Goal: Task Accomplishment & Management: Use online tool/utility

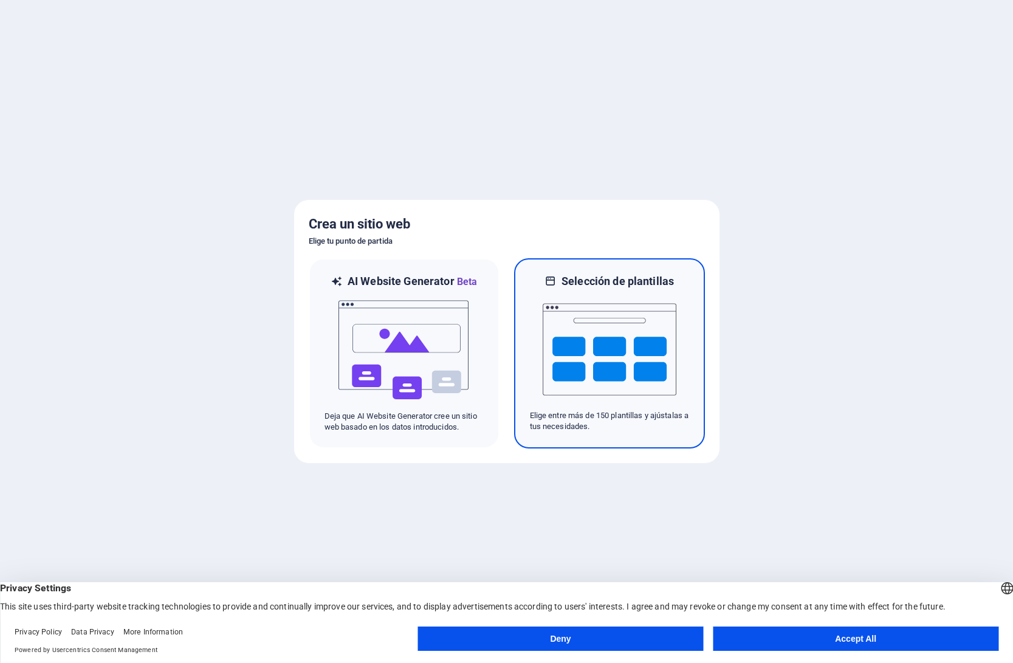
click at [626, 380] on img at bounding box center [610, 350] width 134 height 122
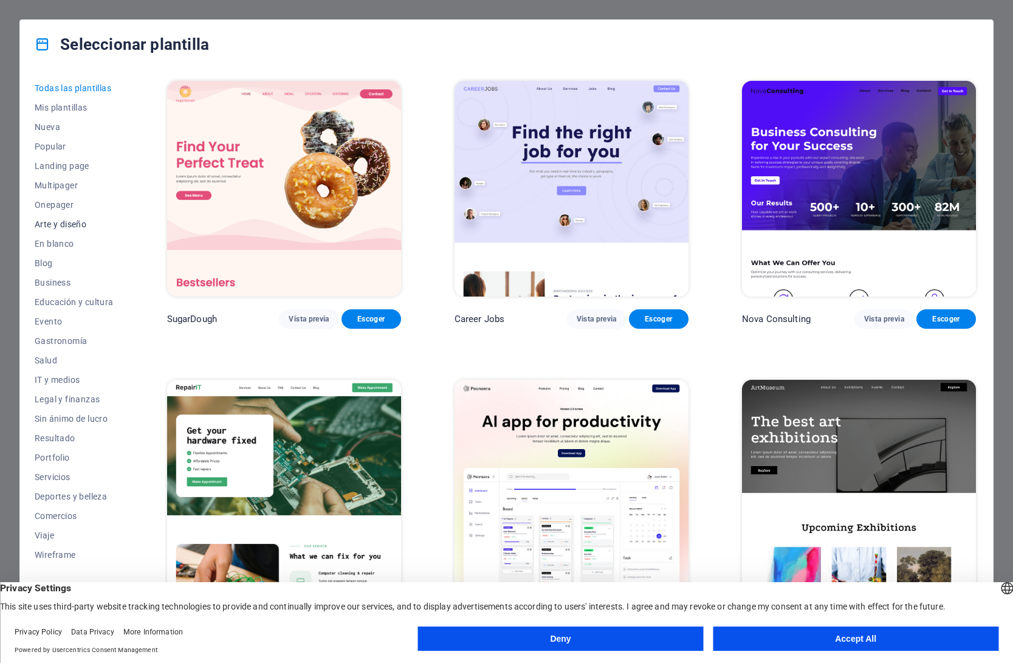
click at [72, 226] on span "Arte y diseño" at bounding box center [74, 224] width 79 height 10
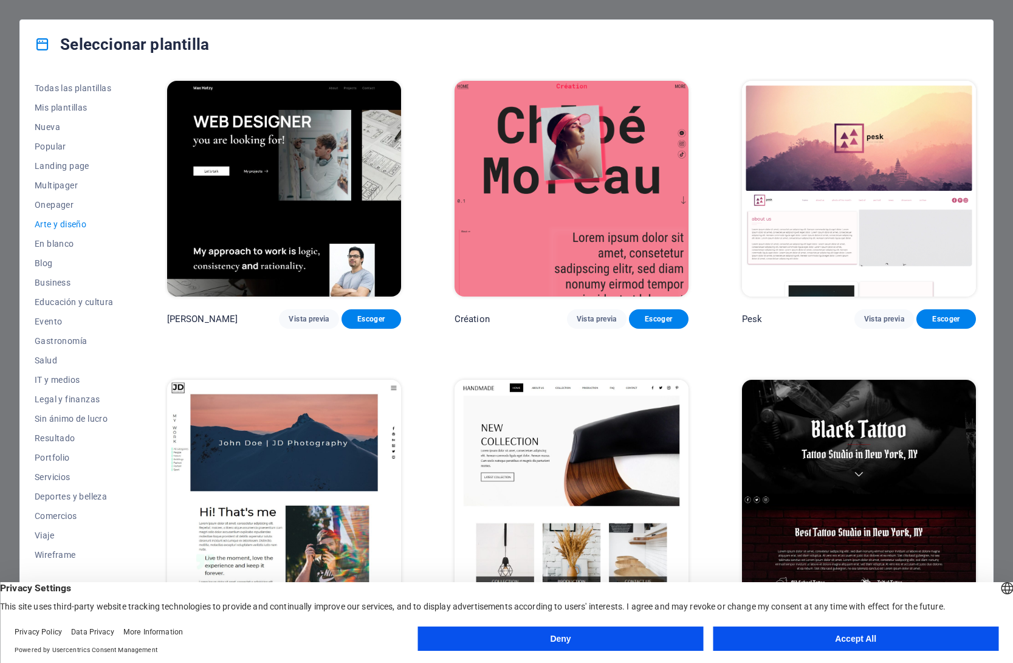
click at [567, 638] on button "Deny" at bounding box center [561, 639] width 286 height 24
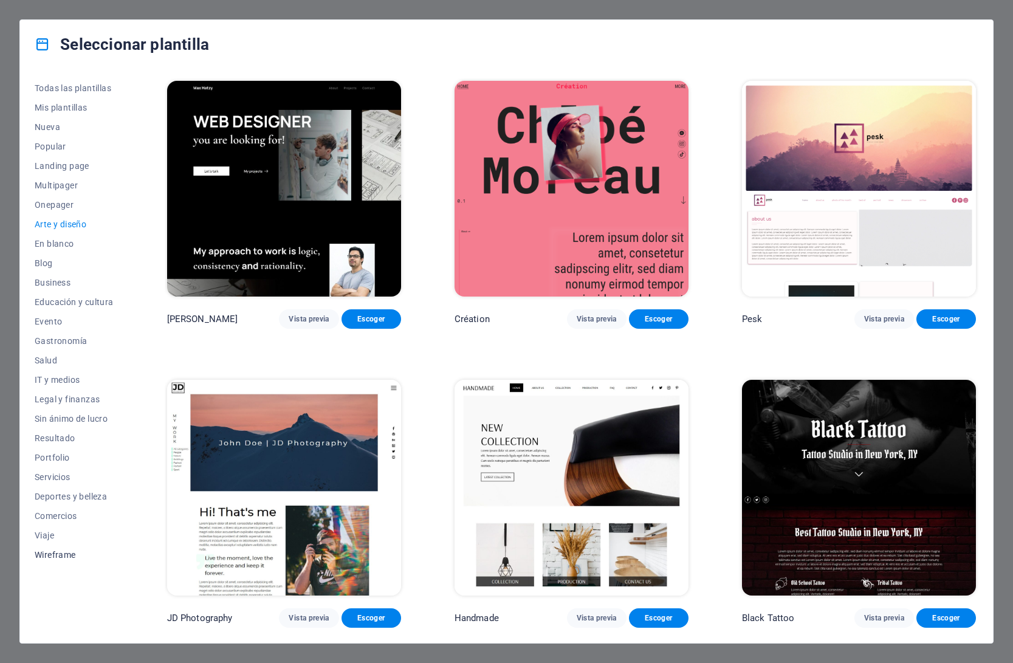
click at [46, 558] on span "Wireframe" at bounding box center [74, 555] width 79 height 10
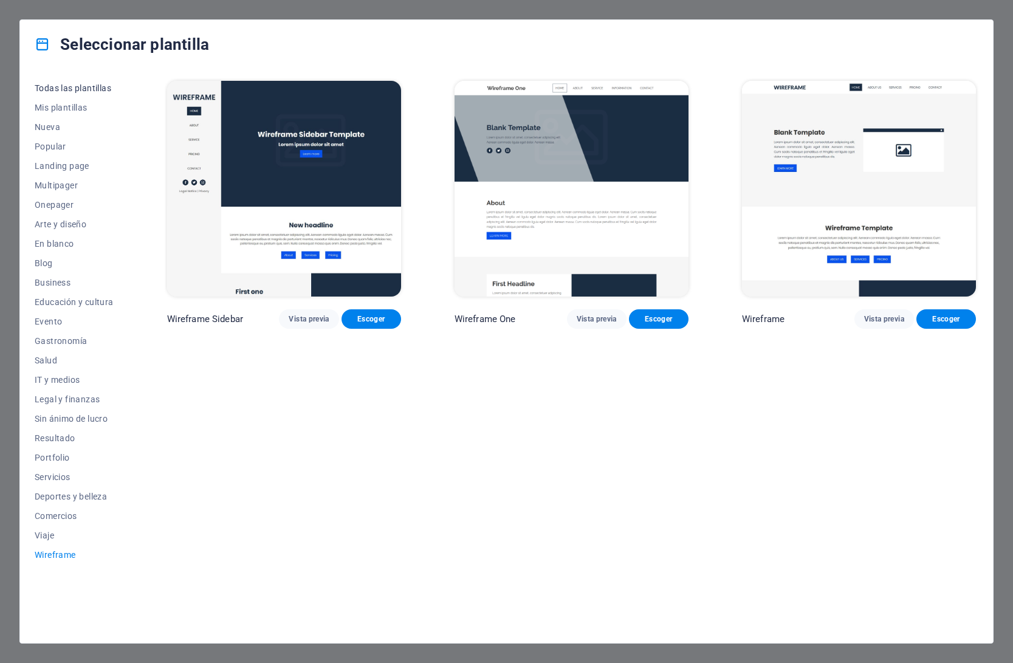
click at [80, 90] on span "Todas las plantillas" at bounding box center [74, 88] width 79 height 10
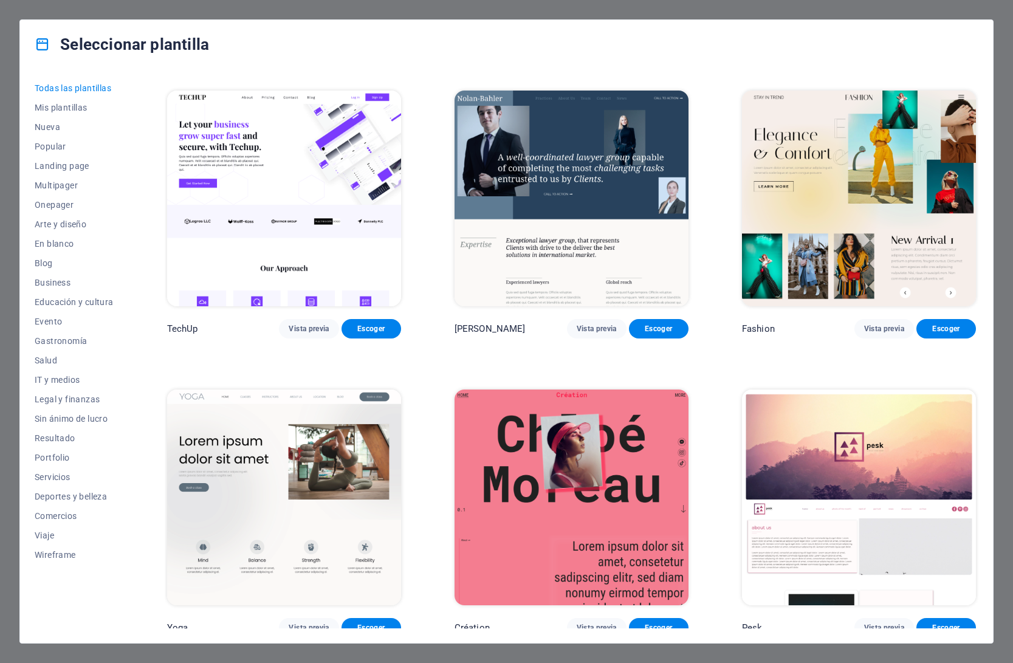
scroll to position [5447, 0]
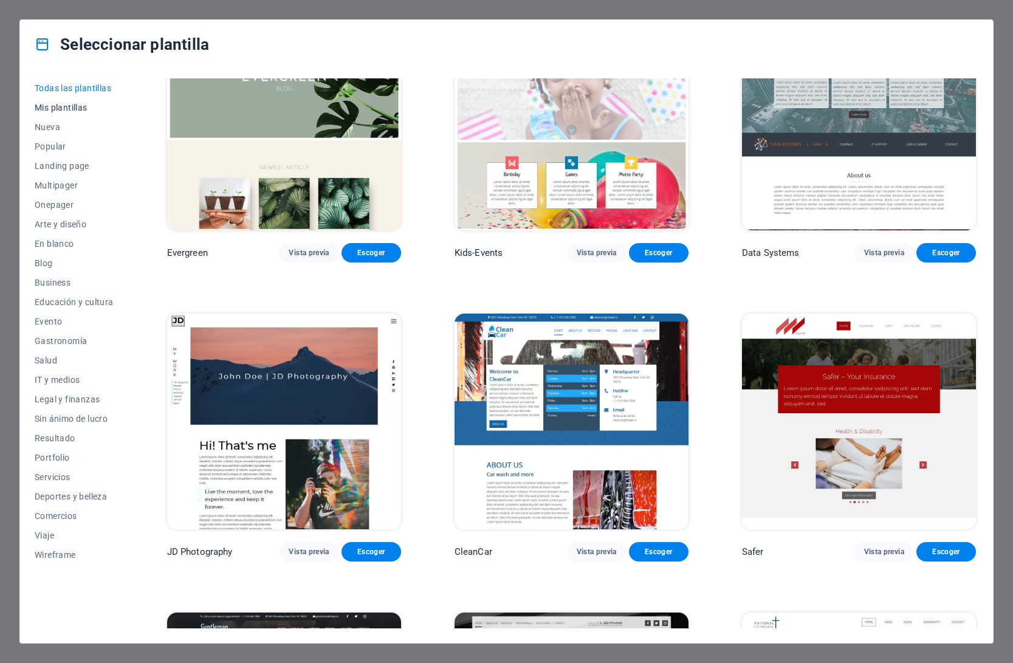
click at [77, 112] on button "Mis plantillas" at bounding box center [74, 107] width 79 height 19
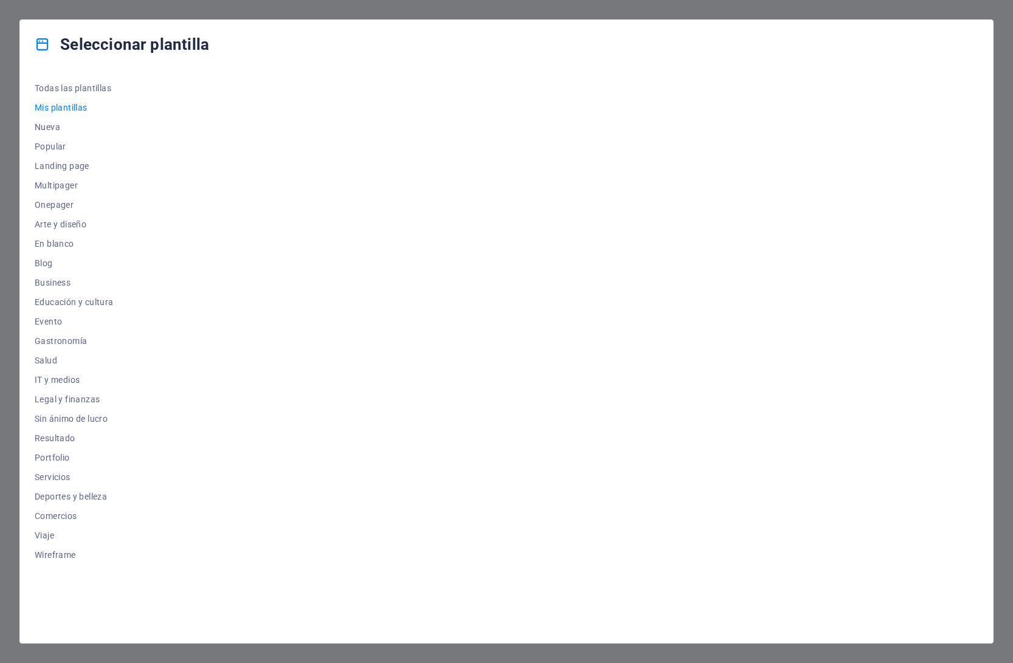
scroll to position [0, 0]
click at [52, 129] on span "Nueva" at bounding box center [74, 127] width 79 height 10
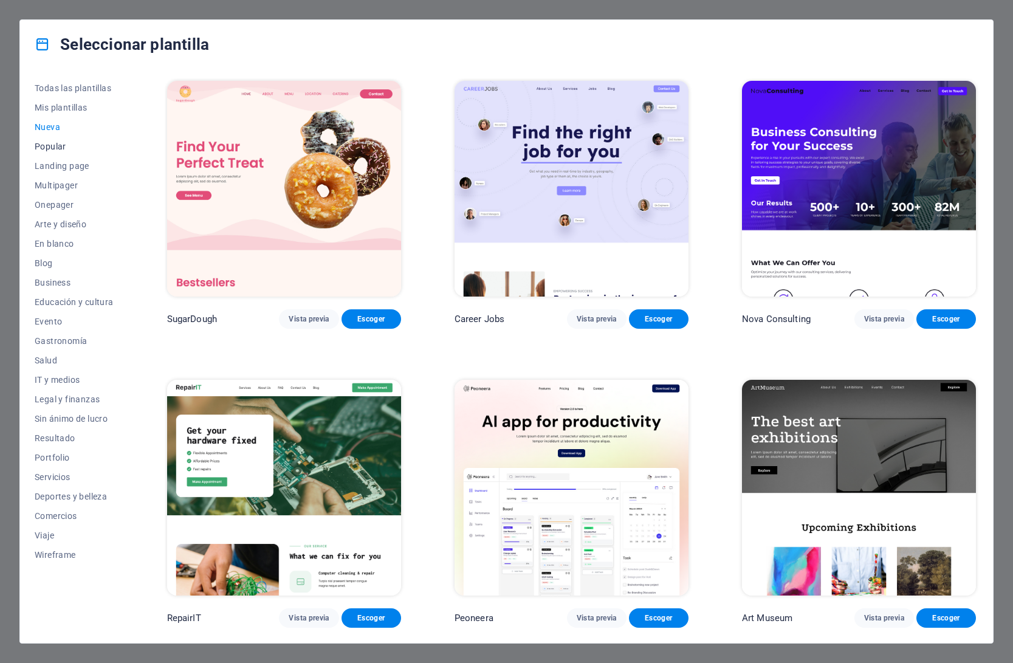
click at [49, 148] on span "Popular" at bounding box center [74, 147] width 79 height 10
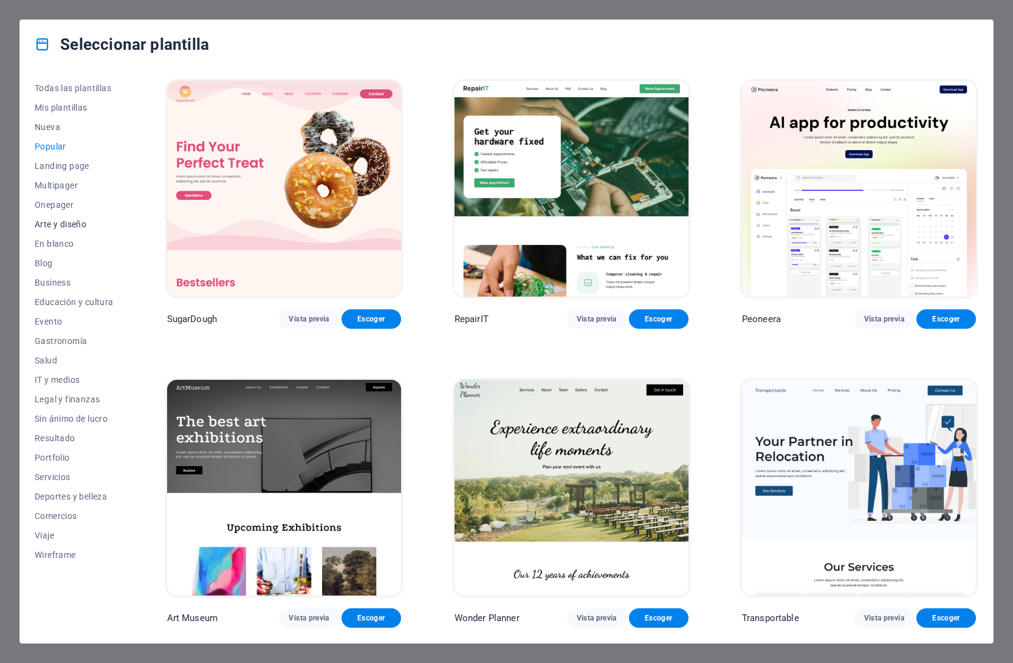
click at [66, 230] on button "Arte y diseño" at bounding box center [74, 224] width 79 height 19
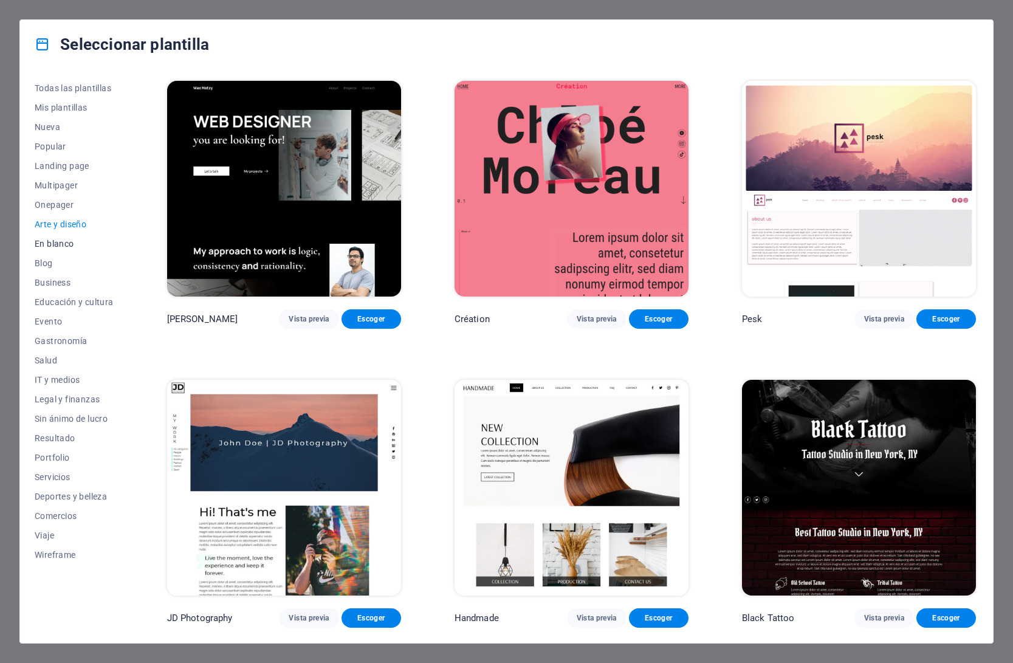
click at [54, 243] on span "En blanco" at bounding box center [74, 244] width 79 height 10
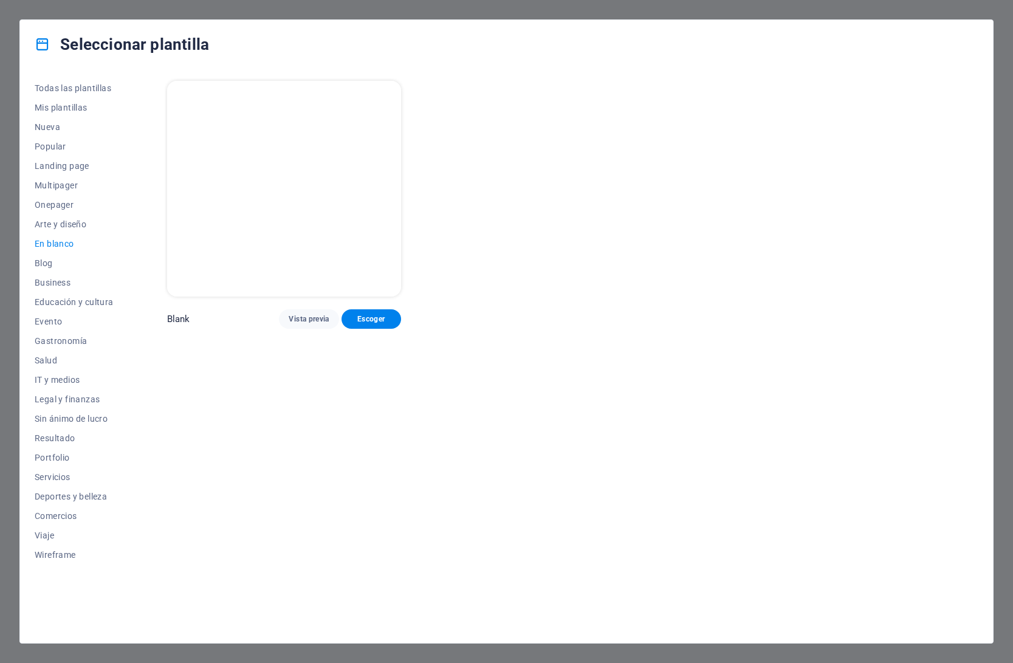
click at [263, 195] on img at bounding box center [284, 189] width 234 height 216
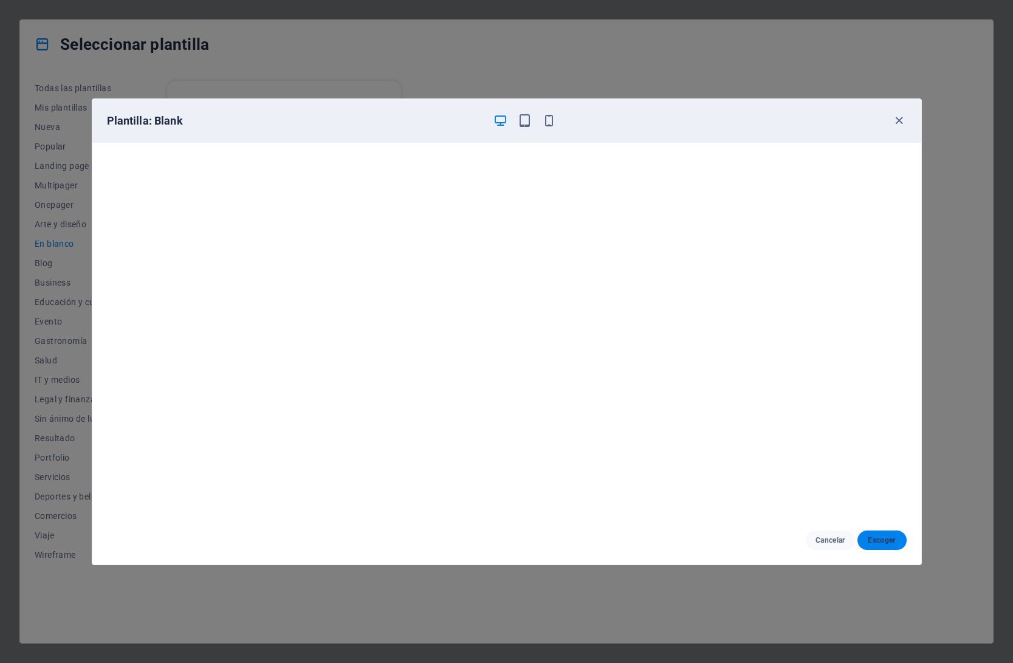
click at [874, 542] on span "Escoger" at bounding box center [882, 540] width 30 height 10
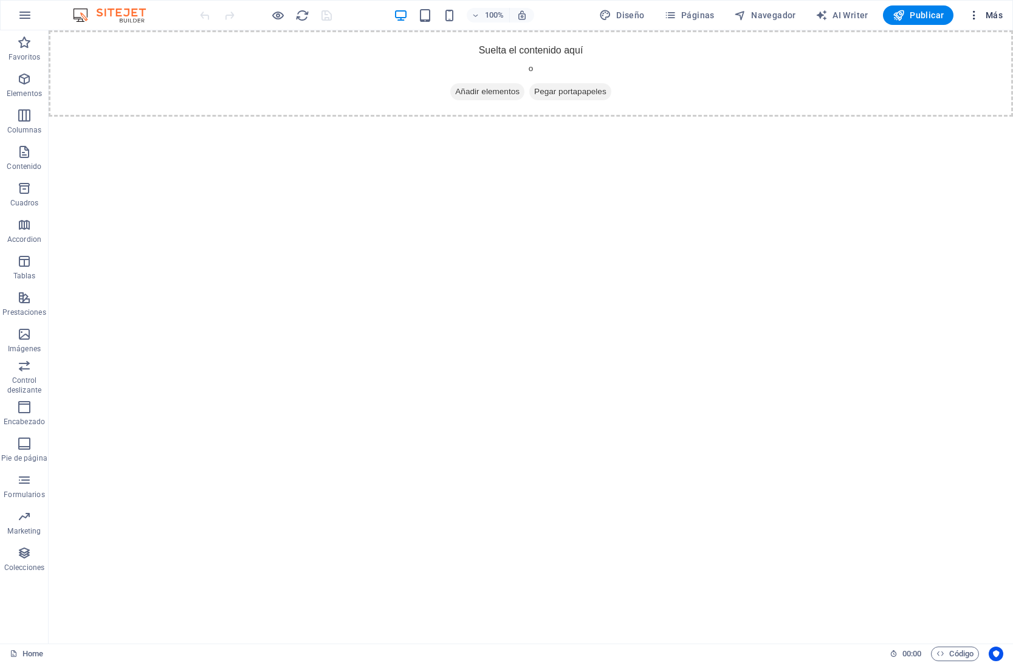
click at [995, 24] on button "Más" at bounding box center [985, 14] width 44 height 19
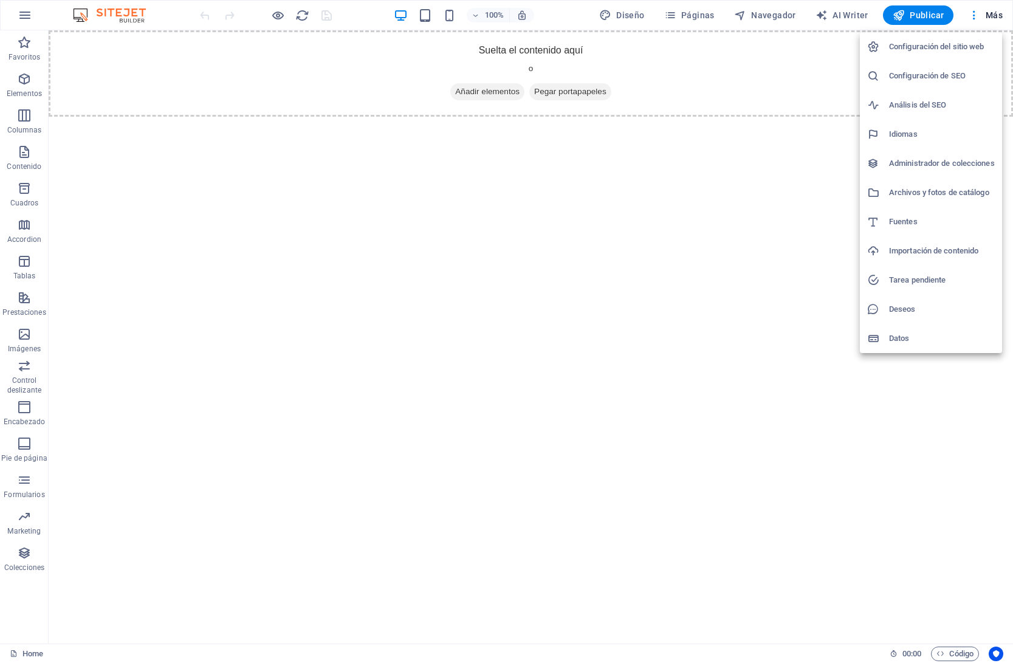
click at [969, 49] on h6 "Configuración del sitio web" at bounding box center [942, 47] width 106 height 15
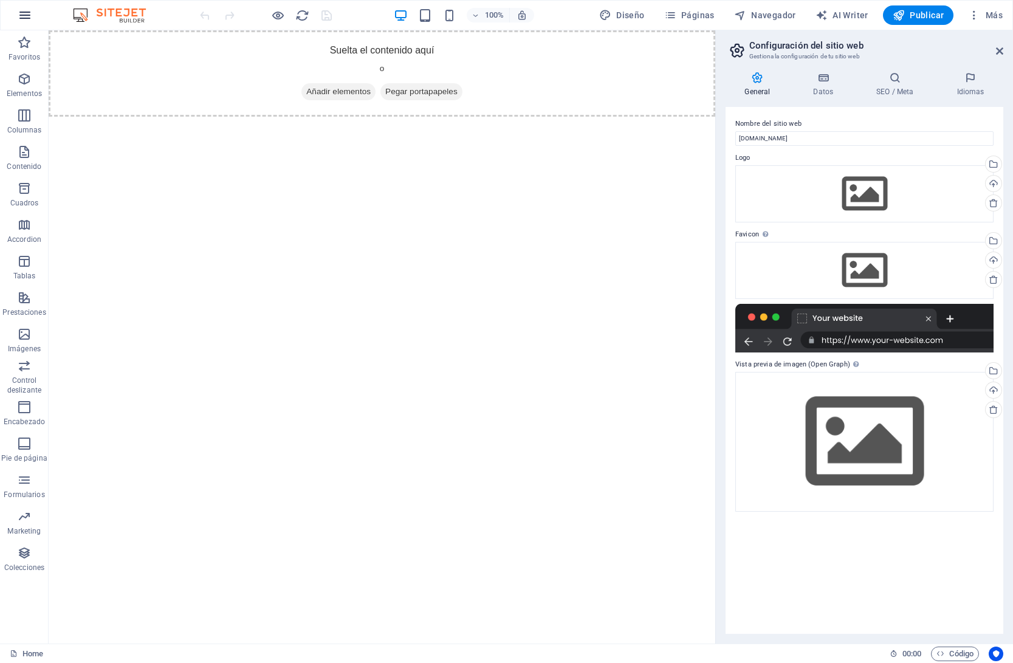
click at [19, 13] on icon "button" at bounding box center [25, 15] width 15 height 15
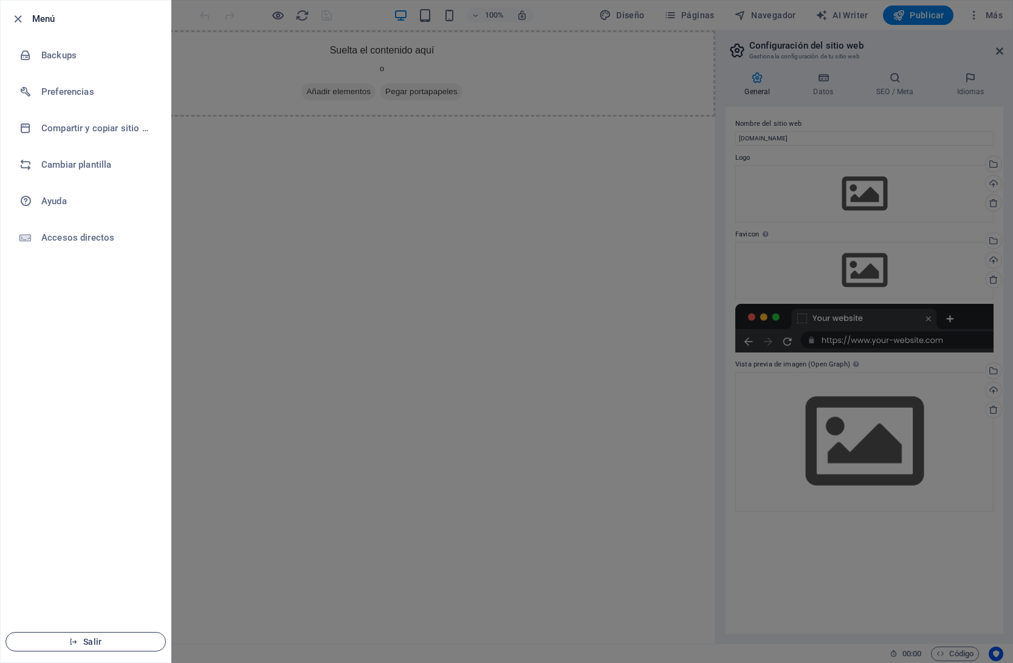
click at [107, 646] on span "Salir" at bounding box center [86, 642] width 140 height 10
click at [88, 642] on span "Salir" at bounding box center [86, 642] width 140 height 10
